Goal: Navigation & Orientation: Understand site structure

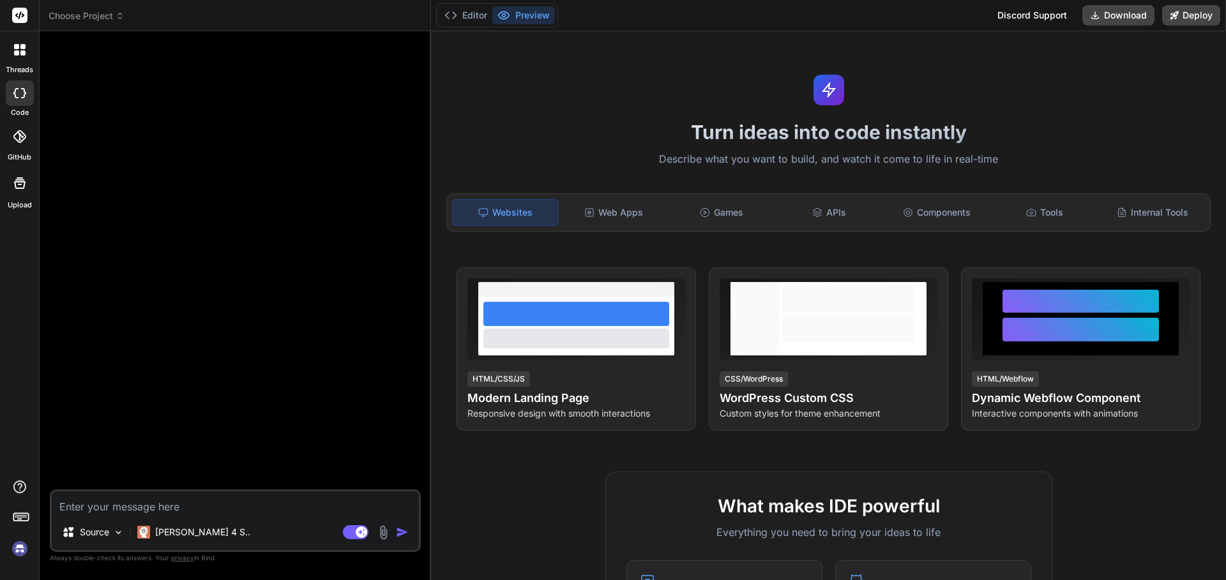
type textarea "x"
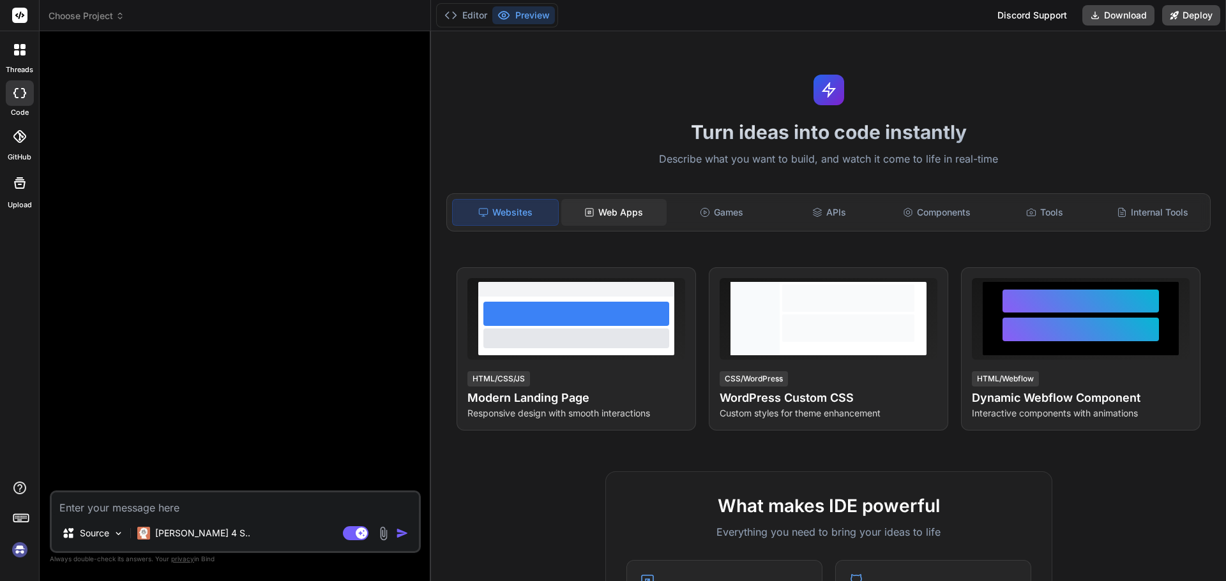
click at [616, 206] on div "Web Apps" at bounding box center [613, 212] width 105 height 27
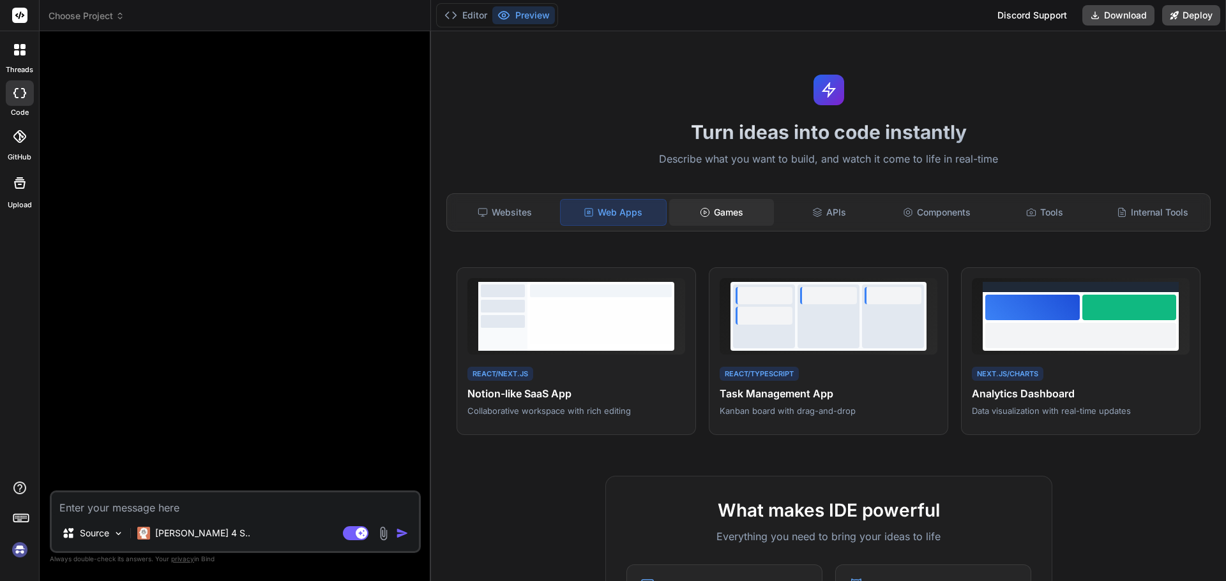
click at [733, 212] on div "Games" at bounding box center [721, 212] width 105 height 27
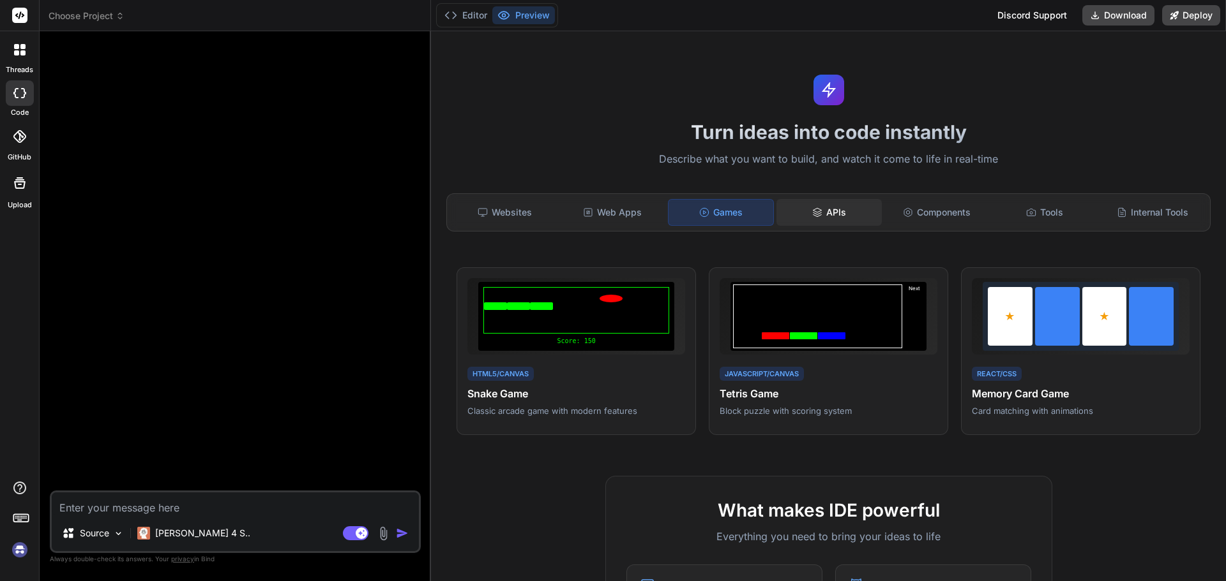
click at [830, 214] on div "APIs" at bounding box center [828, 212] width 105 height 27
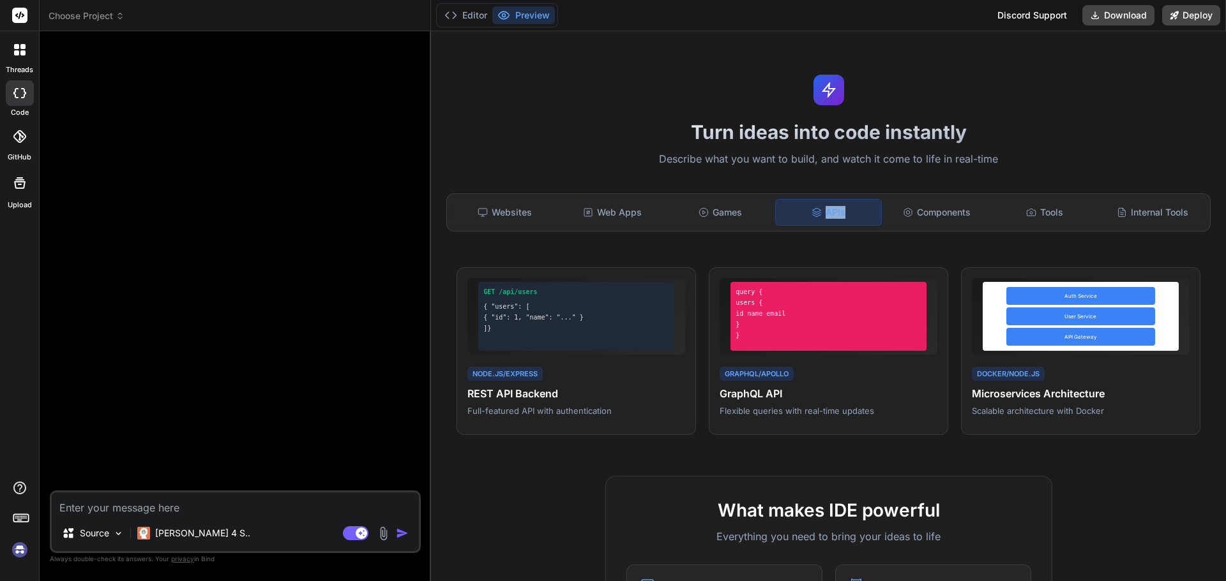
click at [830, 214] on div "APIs" at bounding box center [828, 212] width 107 height 27
click at [935, 211] on div "Components" at bounding box center [936, 212] width 105 height 27
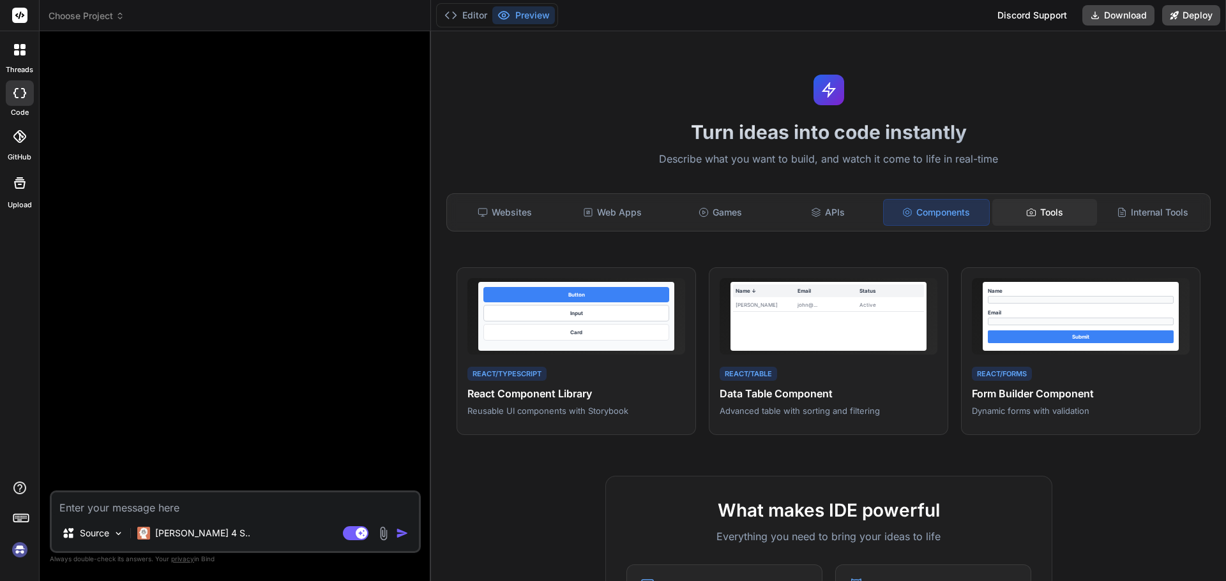
click at [1039, 206] on div "Tools" at bounding box center [1044, 212] width 105 height 27
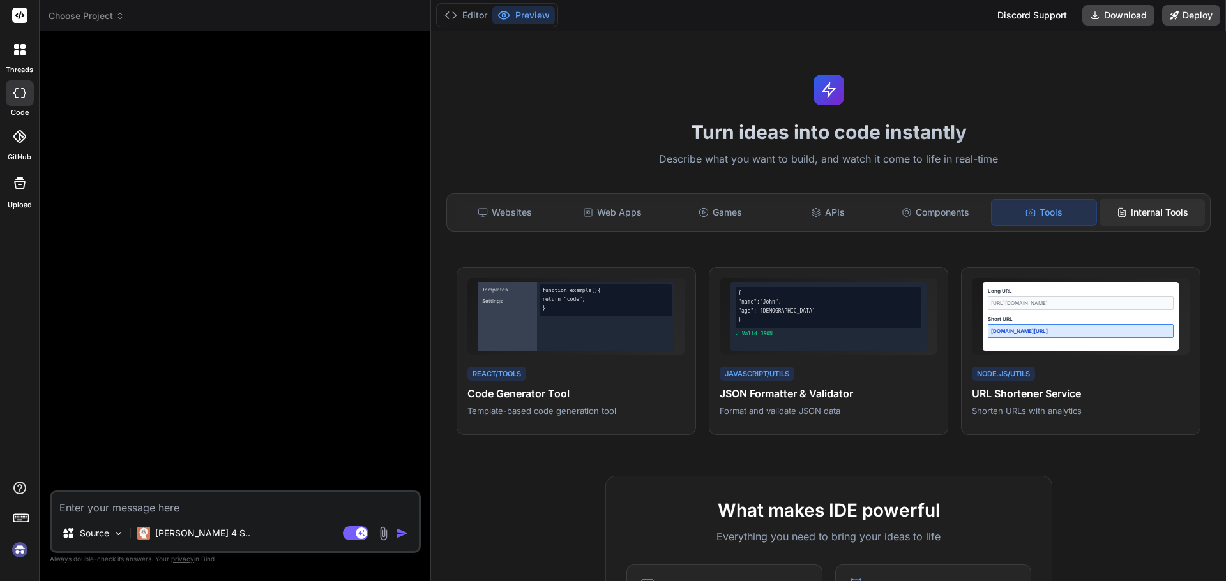
click at [1155, 207] on div "Internal Tools" at bounding box center [1151, 212] width 105 height 27
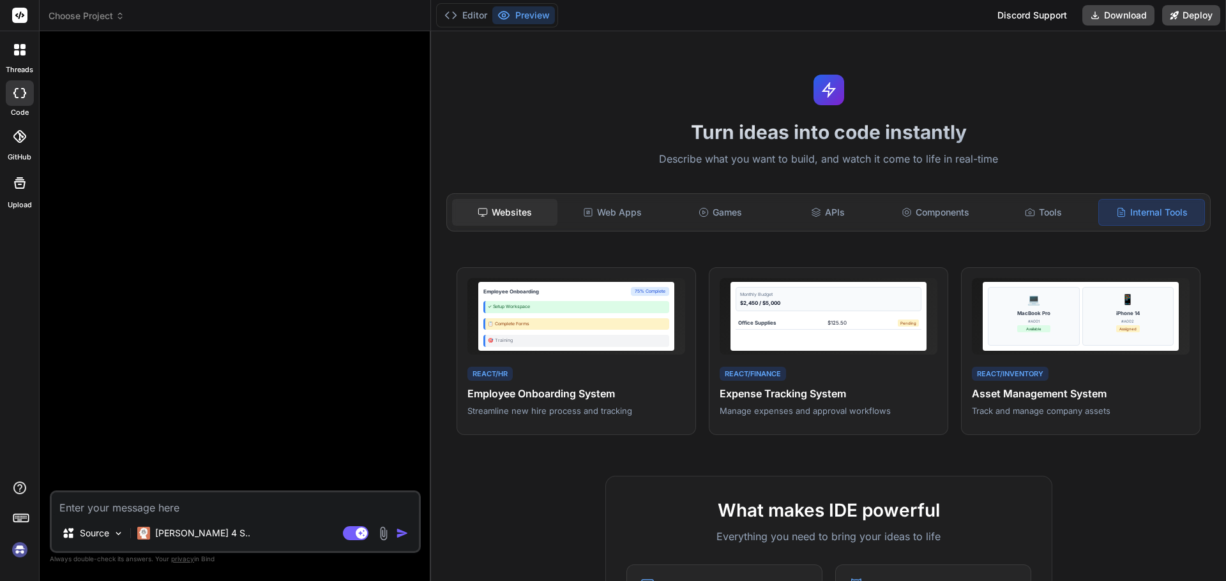
click at [514, 211] on div "Websites" at bounding box center [504, 212] width 105 height 27
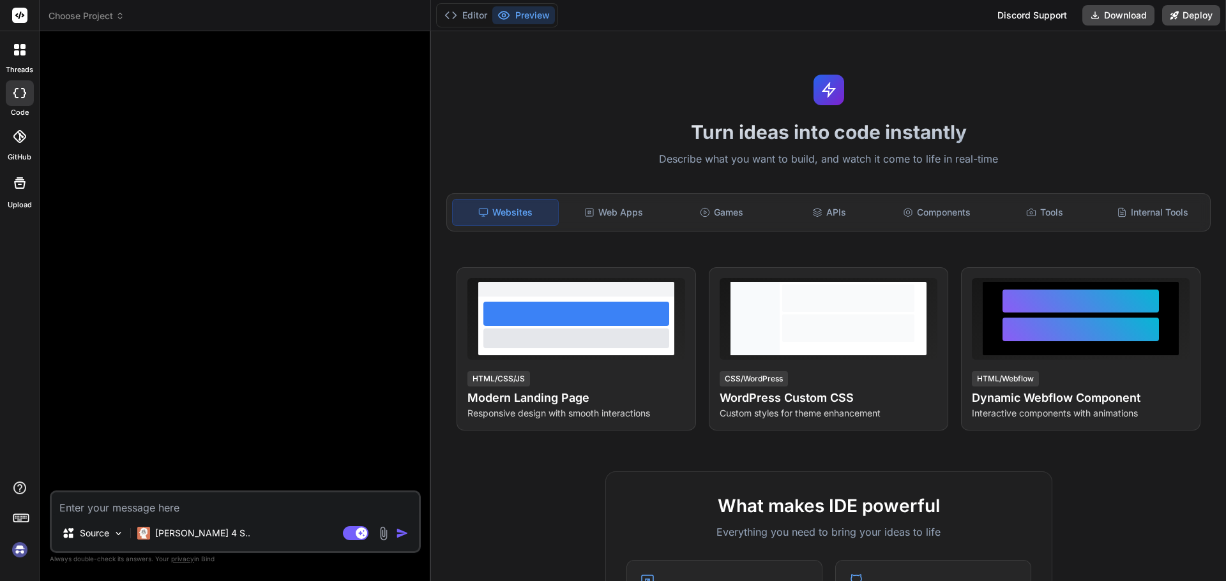
click at [514, 211] on div "Websites" at bounding box center [505, 212] width 107 height 27
